Goal: Task Accomplishment & Management: Use online tool/utility

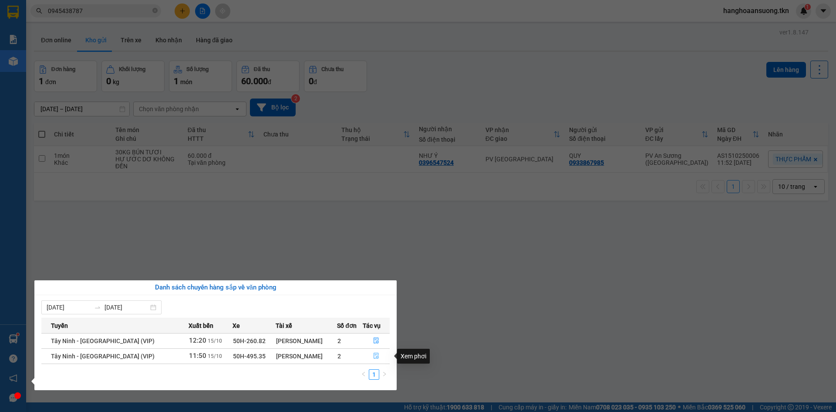
click at [376, 354] on icon "file-done" at bounding box center [376, 356] width 5 height 6
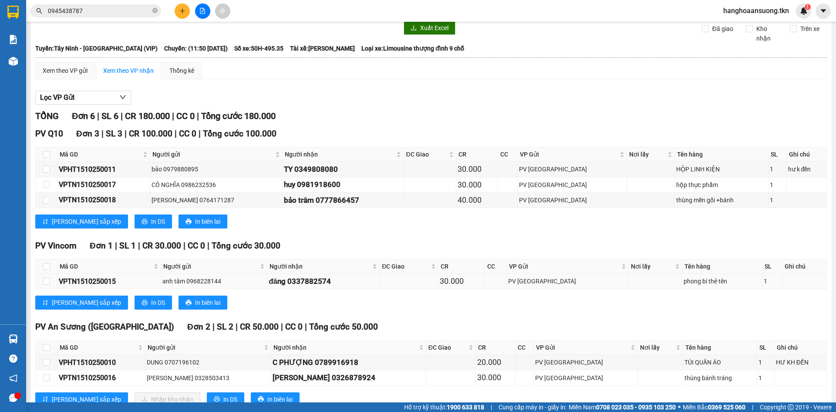
scroll to position [56, 0]
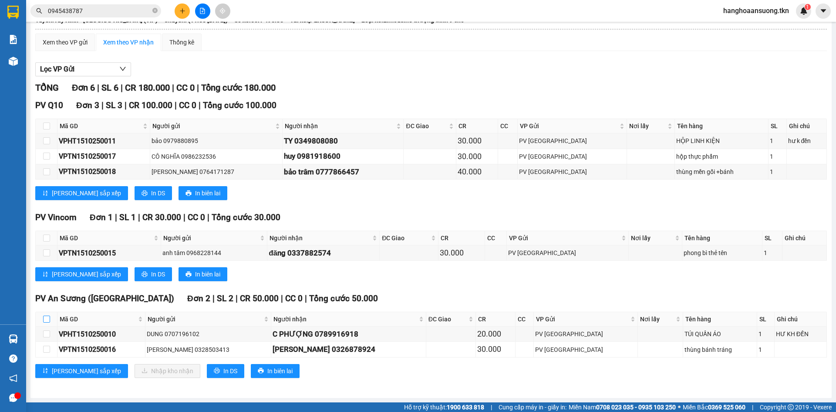
click at [47, 317] on input "checkbox" at bounding box center [46, 318] width 7 height 7
checkbox input "true"
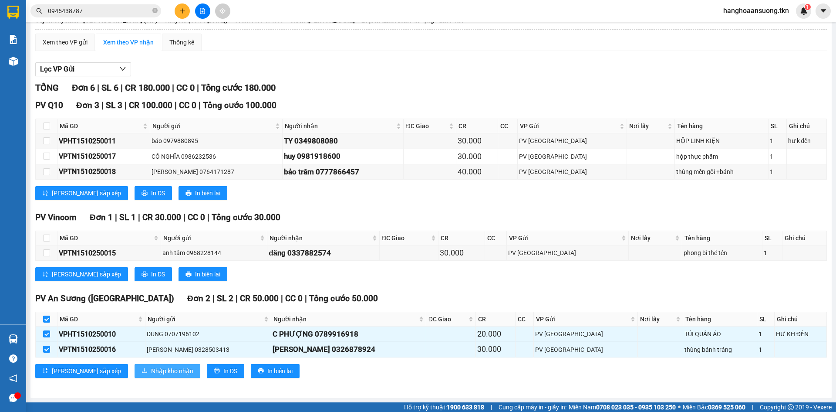
click at [151, 368] on span "Nhập kho nhận" at bounding box center [172, 371] width 42 height 10
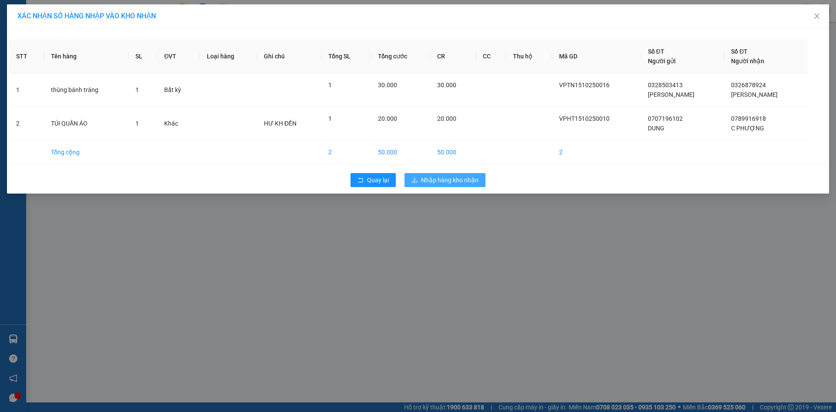
click at [416, 185] on button "Nhập hàng kho nhận" at bounding box center [445, 180] width 81 height 14
